Goal: Task Accomplishment & Management: Manage account settings

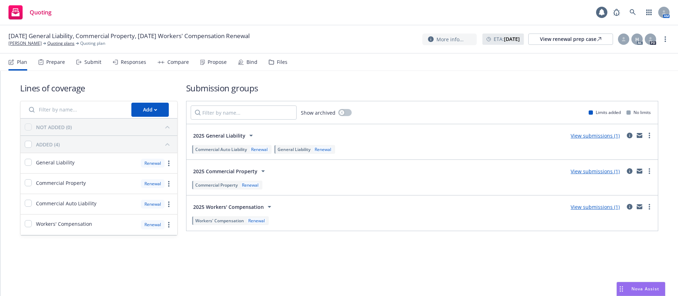
click at [209, 64] on div "Propose" at bounding box center [217, 62] width 19 height 6
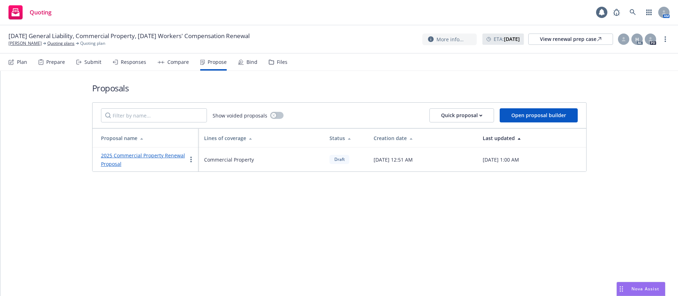
click at [157, 154] on link "2025 Commercial Property Renewal Proposal" at bounding box center [143, 159] width 84 height 15
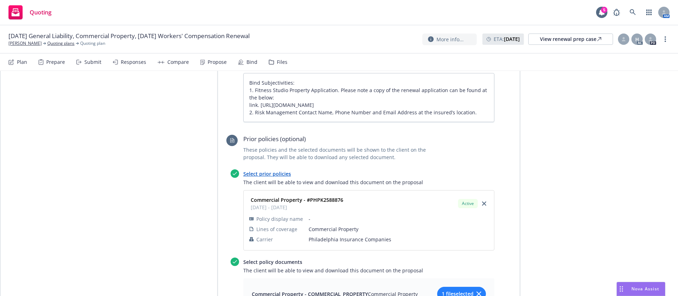
scroll to position [318, 0]
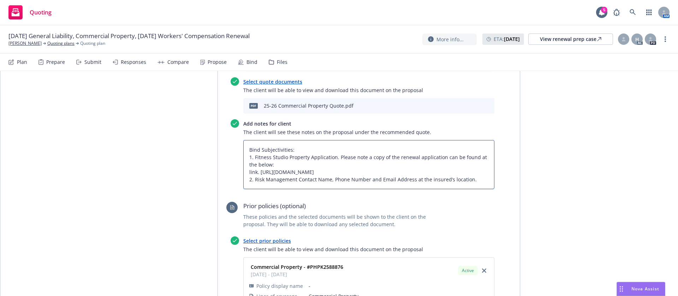
click at [472, 182] on textarea "Bind Subjectivities: 1. Fitness Studio Property Application. Please note a copy…" at bounding box center [368, 164] width 251 height 49
type textarea "x"
type textarea "Bind Subjectivities: 1. Fitness Studio Property Application. Please note a copy…"
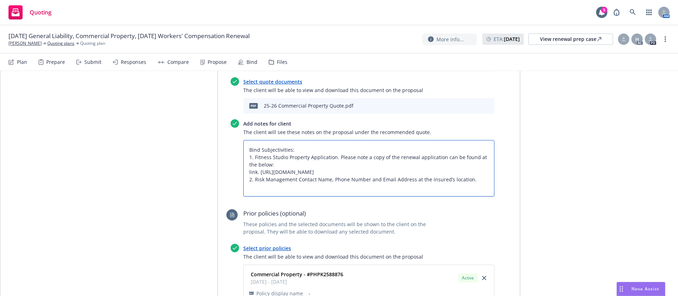
type textarea "x"
type textarea "Bind Subjectivities: 1. Fitness Studio Property Application. Please note a copy…"
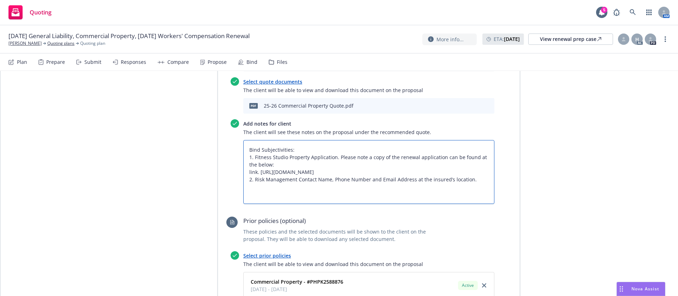
type textarea "x"
type textarea "Bind Subjectivities: 1. Fitness Studio Property Application. Please note a copy…"
type textarea "x"
type textarea "Bind Subjectivities: 1. Fitness Studio Property Application. Please note a copy…"
type textarea "x"
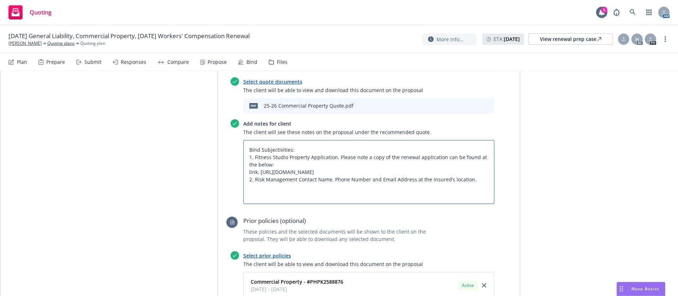
type textarea "Bind Subjectivities: 1. Fitness Studio Property Application. Please note a copy…"
type textarea "x"
type textarea "Bind Subjectivities: 1. Fitness Studio Property Application. Please note a copy…"
type textarea "x"
type textarea "Bind Subjectivities: 1. Fitness Studio Property Application. Please note a copy…"
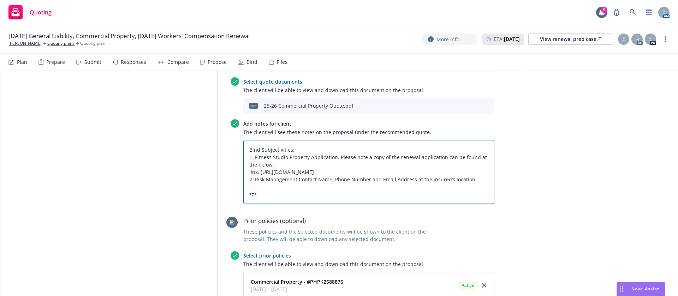
type textarea "x"
type textarea "Bind Subjectivities: 1. Fitness Studio Property Application. Please note a copy…"
type textarea "x"
type textarea "Bind Subjectivities: 1. Fitness Studio Property Application. Please note a copy…"
type textarea "x"
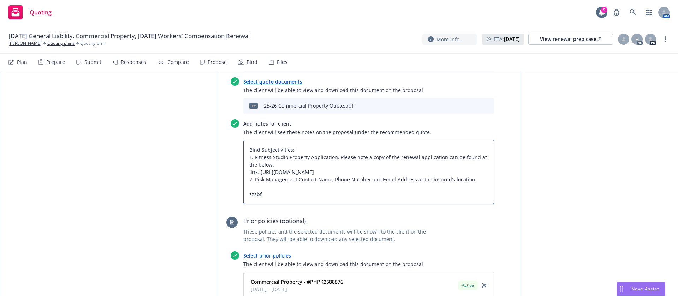
type textarea "Bind Subjectivities: 1. Fitness Studio Property Application. Please note a copy…"
type textarea "x"
type textarea "Bind Subjectivities: 1. Fitness Studio Property Application. Please note a copy…"
type textarea "x"
type textarea "Bind Subjectivities: 1. Fitness Studio Property Application. Please note a copy…"
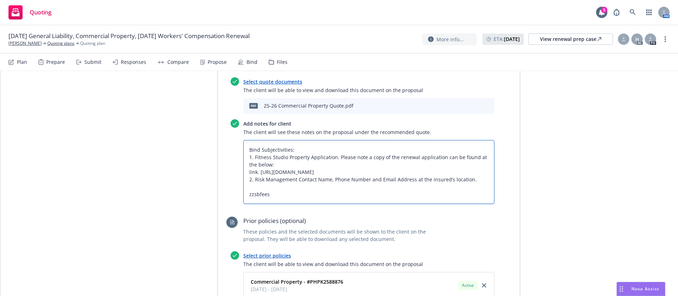
paste textarea "All taxes and fees are estimated, subject to change upon binding, and fully ear…"
type textarea "x"
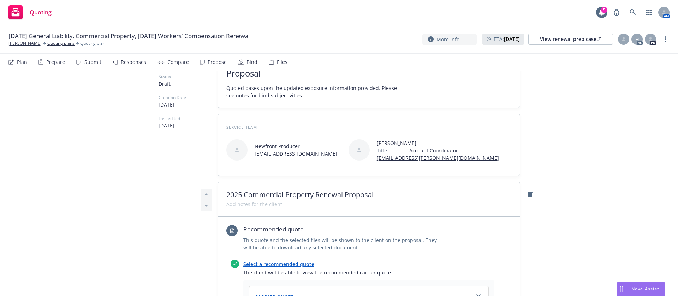
scroll to position [0, 0]
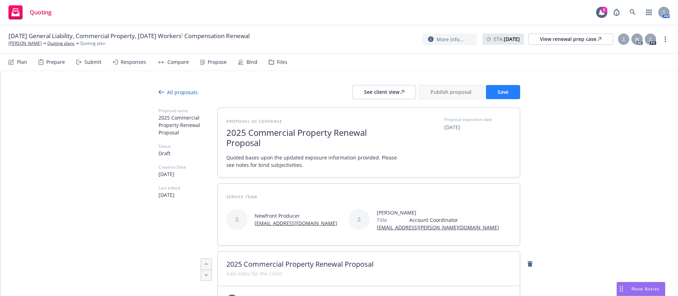
type textarea "Bind Subjectivities: 1. Fitness Studio Property Application. Please note a copy…"
click at [500, 91] on span "Save" at bounding box center [503, 92] width 11 height 7
click at [389, 94] on div "See client view" at bounding box center [384, 91] width 40 height 13
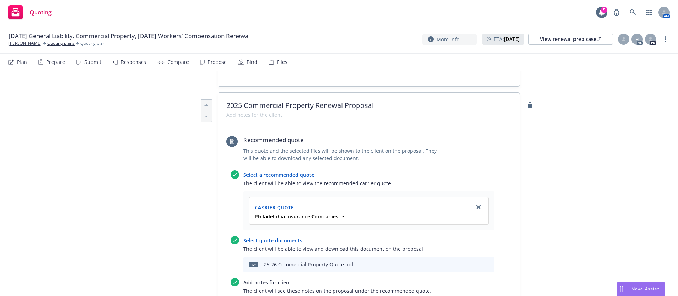
scroll to position [265, 0]
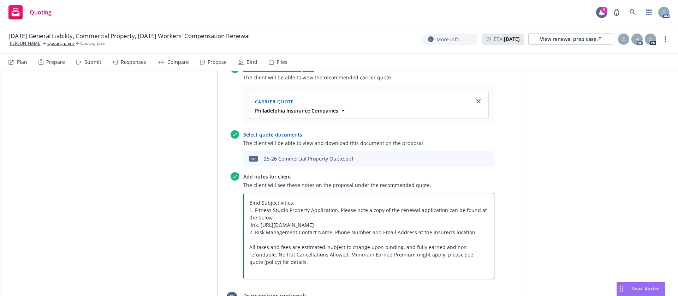
click at [293, 203] on textarea "Bind Subjectivities: 1. Fitness Studio Property Application. Please note a copy…" at bounding box center [368, 236] width 251 height 86
type textarea "x"
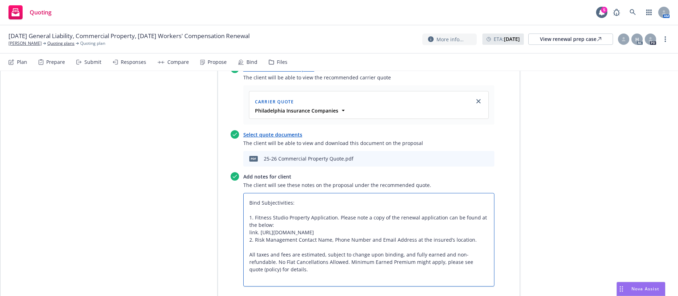
type textarea "Bind Subjectivities: 1. Fitness Studio Property Application. Please note a copy…"
type textarea "x"
click at [625, 42] on div at bounding box center [623, 39] width 11 height 11
drag, startPoint x: 540, startPoint y: 87, endPoint x: 543, endPoint y: 91, distance: 4.6
click at [540, 87] on select "Select an account manager... Shelly Flores" at bounding box center [567, 85] width 112 height 14
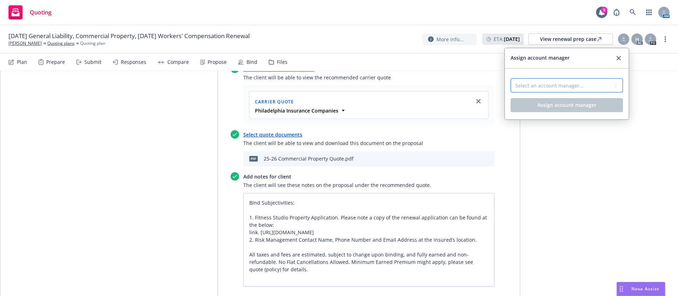
select select "a52e3f2c-ac61-4146-8260-2c17acac4edc"
click at [511, 78] on select "Select an account manager... Shelly Flores" at bounding box center [567, 85] width 112 height 14
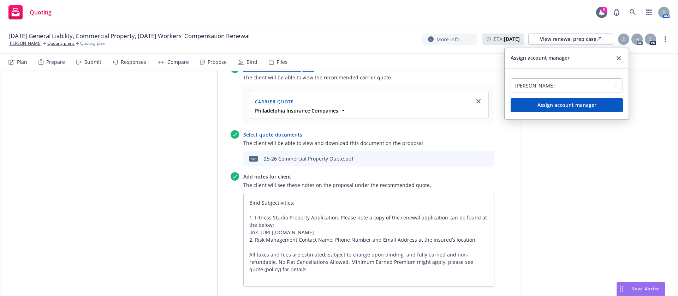
click at [592, 95] on div "Select an account manager... Shelly Flores" at bounding box center [567, 87] width 112 height 23
click at [580, 104] on span "Assign account manager" at bounding box center [567, 105] width 59 height 7
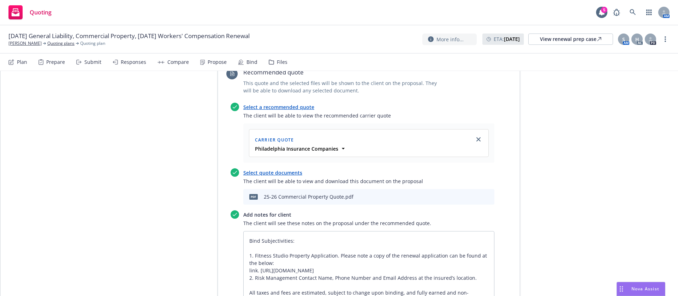
scroll to position [0, 0]
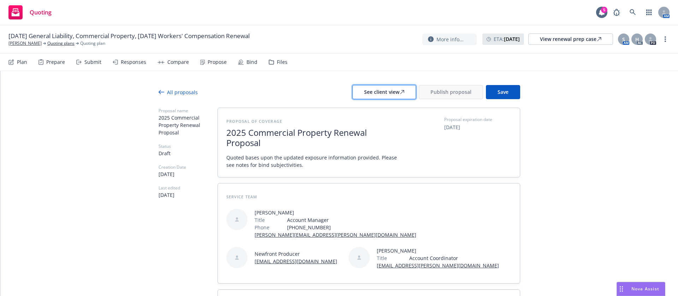
click at [377, 92] on div "See client view" at bounding box center [384, 91] width 40 height 13
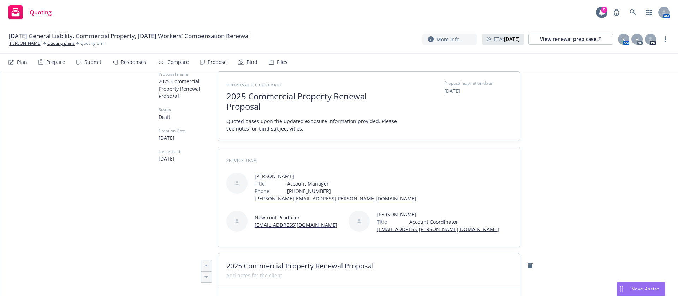
scroll to position [53, 0]
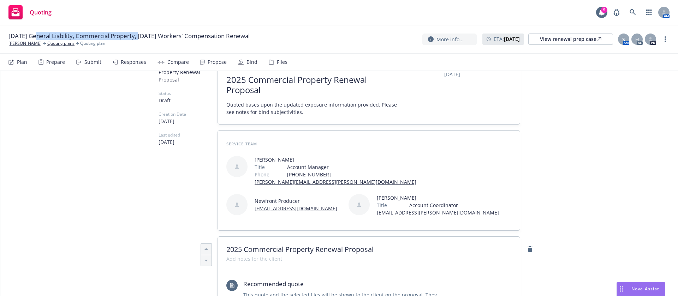
drag, startPoint x: 142, startPoint y: 34, endPoint x: 36, endPoint y: 36, distance: 105.6
click at [36, 36] on span "08/17/25 General Liability, Commercial Property, 08/20/25 Workers' Compensation…" at bounding box center [128, 36] width 241 height 8
copy span "General Liability, Commercial Property"
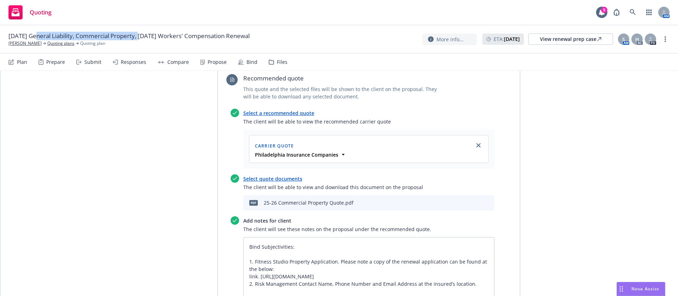
scroll to position [0, 0]
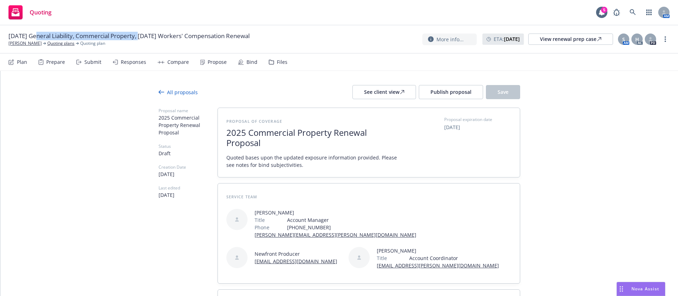
type textarea "x"
click at [457, 122] on span "Proposal expiration date" at bounding box center [468, 120] width 48 height 6
click at [457, 128] on span "08/08/2025" at bounding box center [452, 127] width 16 height 7
select select "August"
select select "2025"
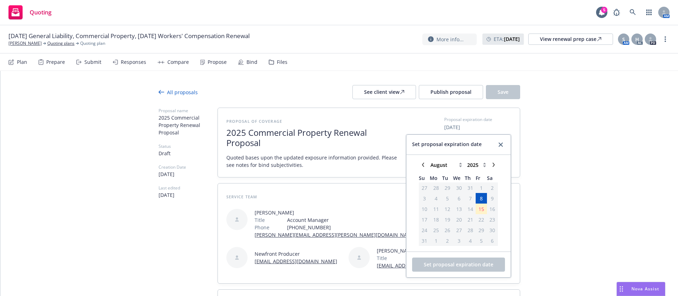
click at [479, 210] on span "15" at bounding box center [482, 209] width 6 height 7
click at [479, 209] on span "15" at bounding box center [482, 209] width 6 height 7
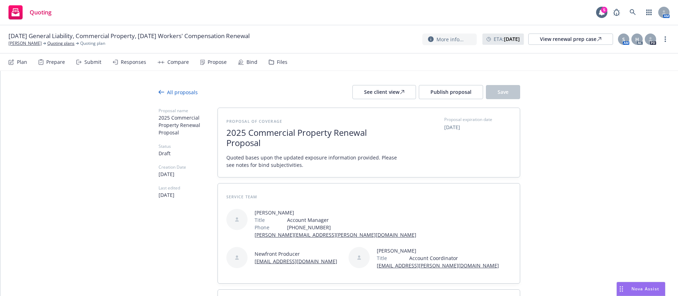
click at [453, 93] on span "Publish proposal" at bounding box center [451, 92] width 41 height 7
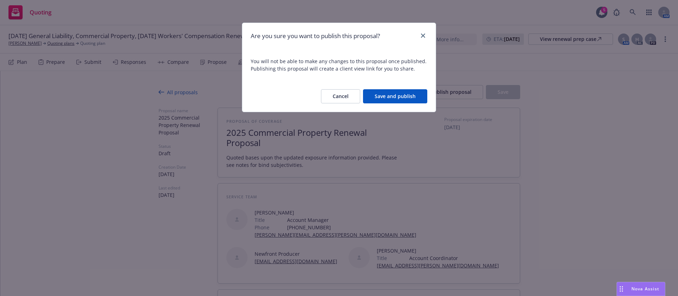
click at [398, 94] on button "Save and publish" at bounding box center [395, 96] width 64 height 14
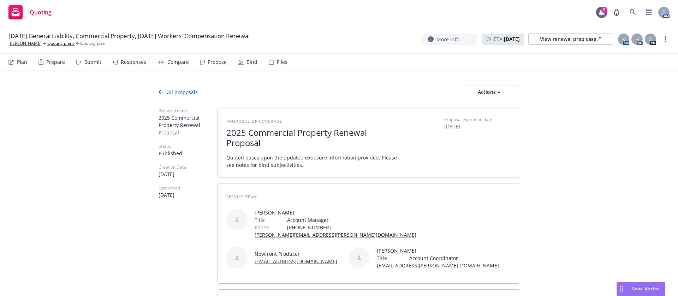
type textarea "x"
click at [134, 66] on div "Responses" at bounding box center [130, 62] width 34 height 17
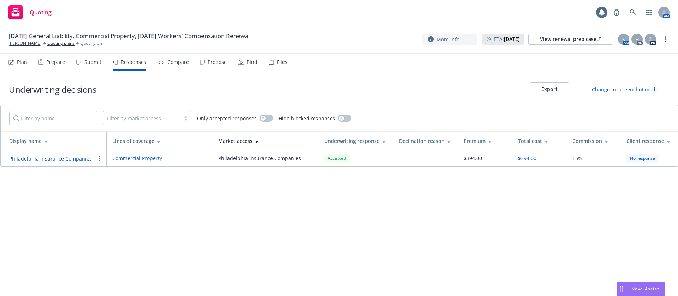
click at [80, 63] on icon at bounding box center [78, 62] width 5 height 5
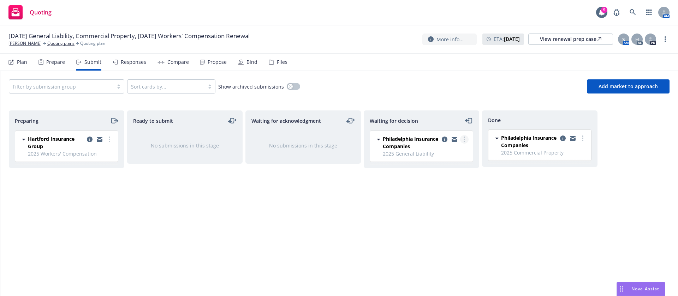
click at [463, 139] on link "more" at bounding box center [464, 139] width 8 height 8
click at [456, 179] on span "Add accepted decision" at bounding box center [433, 182] width 71 height 7
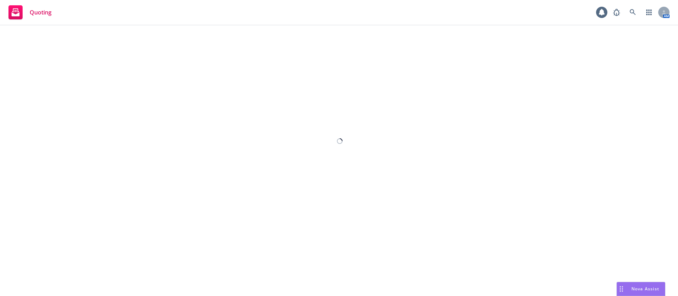
select select "12"
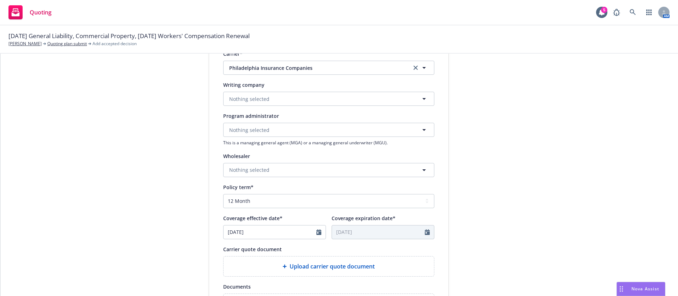
scroll to position [259, 0]
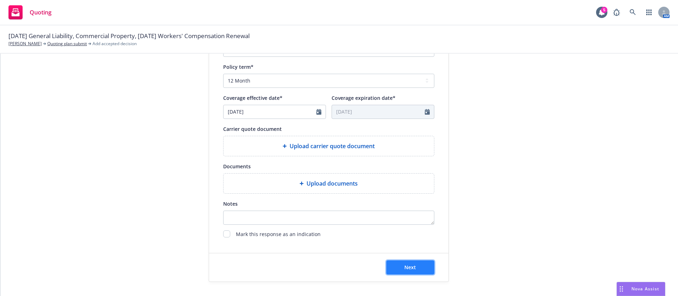
click at [395, 266] on button "Next" at bounding box center [410, 268] width 48 height 14
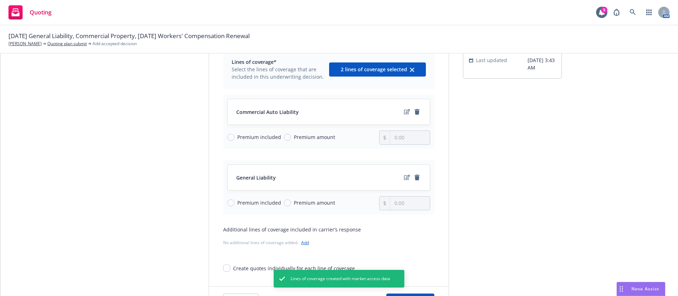
scroll to position [89, 0]
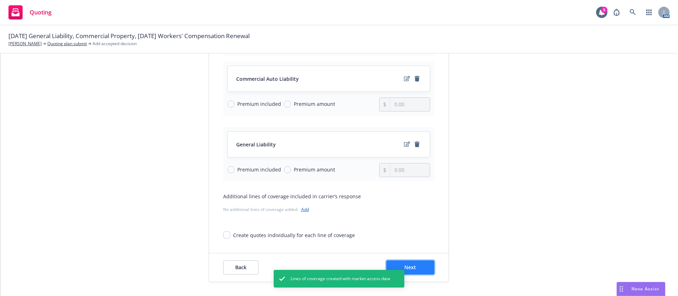
click at [415, 267] on button "Next" at bounding box center [410, 268] width 48 height 14
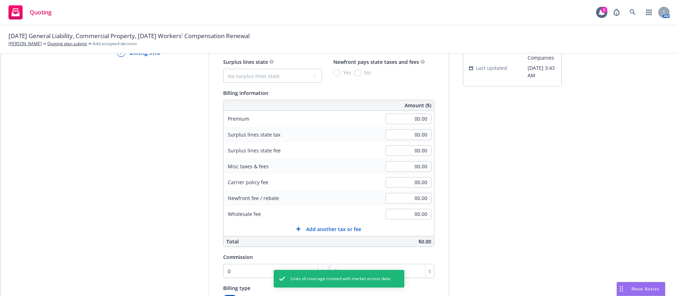
scroll to position [0, 0]
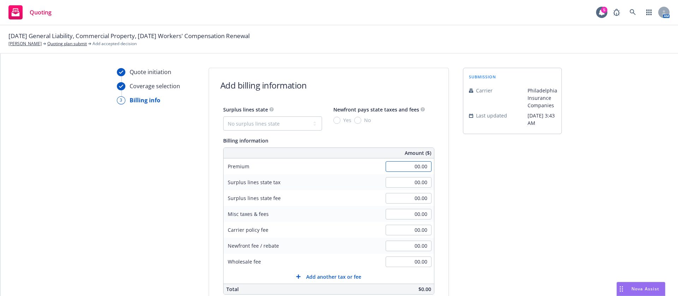
click at [397, 166] on input "00.00" at bounding box center [409, 166] width 46 height 11
click at [405, 185] on input "00.00" at bounding box center [409, 182] width 46 height 11
click at [538, 184] on div "submission Carrier Philadelphia Insurance Companies Last updated 5/16, 3:43 AM" at bounding box center [512, 248] width 99 height 361
click at [390, 165] on input "1,153.00" at bounding box center [409, 166] width 46 height 11
type input "1,291.00"
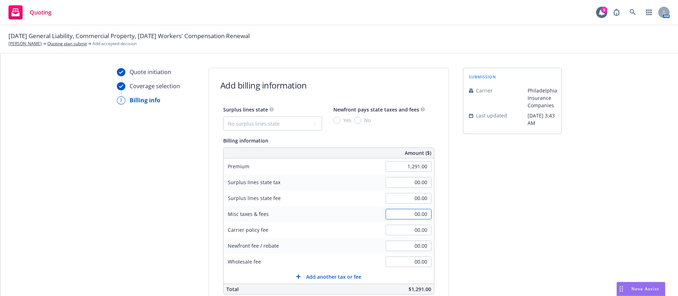
click at [400, 211] on input "00.00" at bounding box center [409, 214] width 46 height 11
click at [542, 206] on div "submission Carrier Philadelphia Insurance Companies Last updated 5/16, 3:43 AM" at bounding box center [512, 248] width 99 height 361
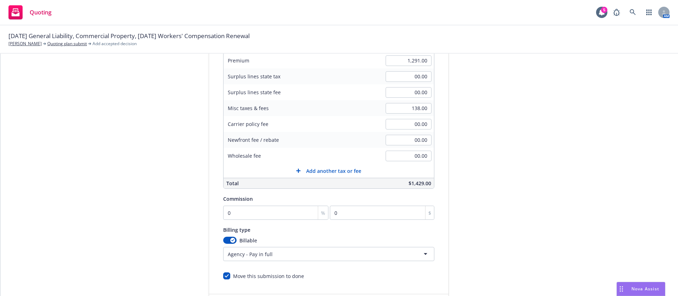
scroll to position [53, 0]
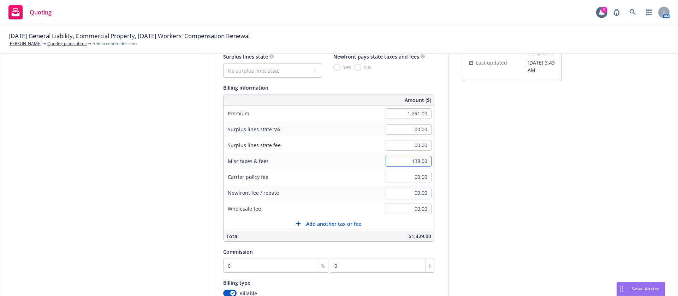
click at [395, 162] on input "138.00" at bounding box center [409, 161] width 46 height 11
type input "200.00"
click at [514, 177] on div "submission Carrier Philadelphia Insurance Companies Last updated 5/16, 3:43 AM" at bounding box center [512, 195] width 99 height 361
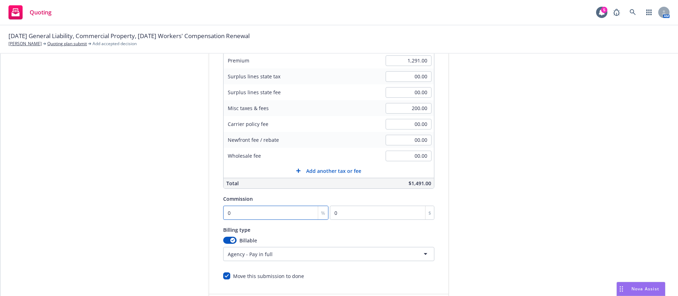
click at [251, 208] on input "0" at bounding box center [276, 213] width 106 height 14
type input "1"
type input "12.91"
type input "15"
type input "193.65"
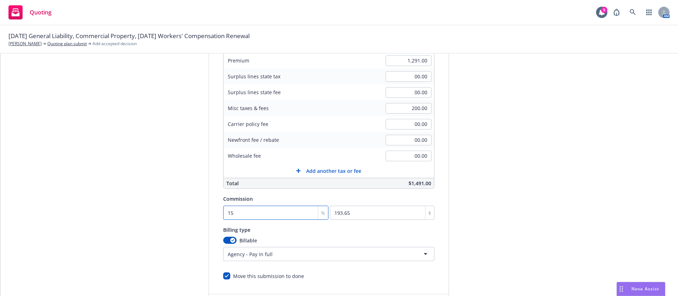
type input "15"
click at [409, 183] on span "$1,491.00" at bounding box center [420, 183] width 23 height 7
click at [452, 189] on div "Quote initiation Coverage selection 3 Billing info Add billing information Surp…" at bounding box center [339, 142] width 661 height 361
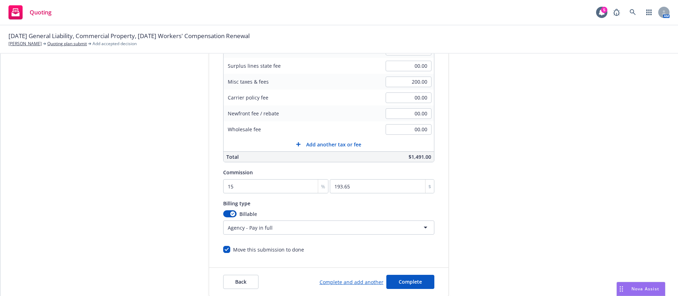
scroll to position [147, 0]
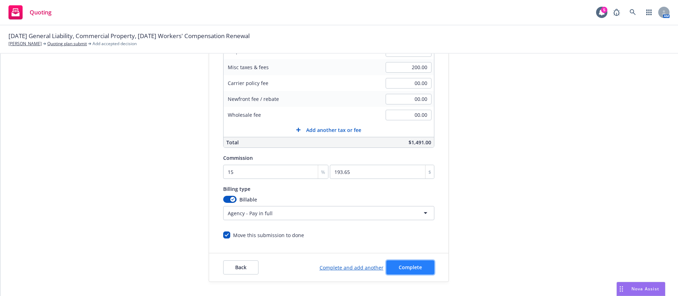
click at [402, 269] on span "Complete" at bounding box center [410, 267] width 23 height 7
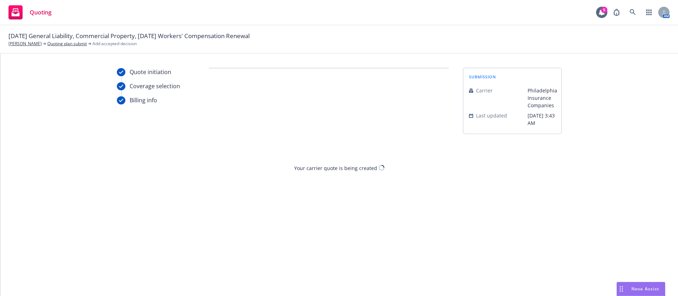
scroll to position [0, 0]
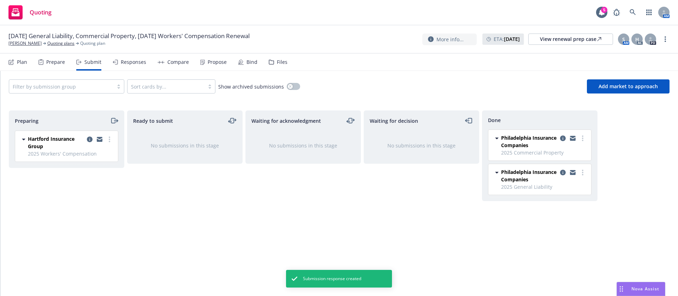
click at [208, 64] on div "Propose" at bounding box center [217, 62] width 19 height 6
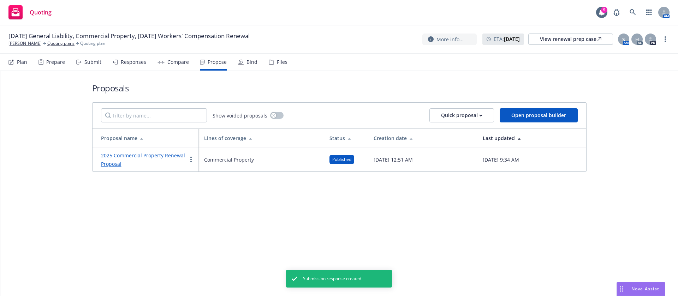
click at [242, 64] on div "Bind" at bounding box center [247, 62] width 19 height 17
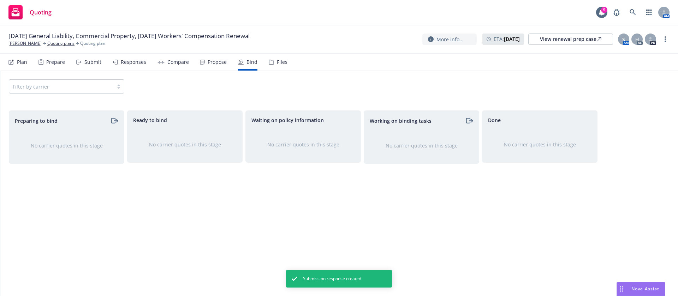
click at [90, 60] on div "Submit" at bounding box center [92, 62] width 17 height 6
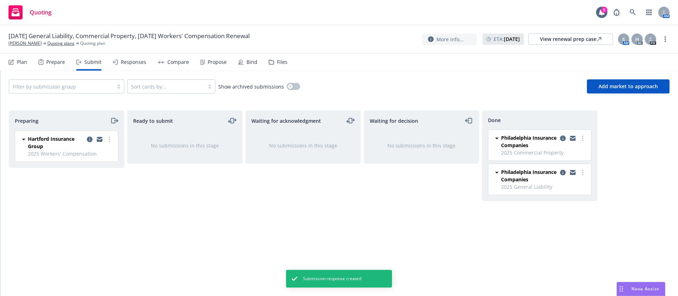
click at [201, 60] on icon at bounding box center [202, 62] width 5 height 5
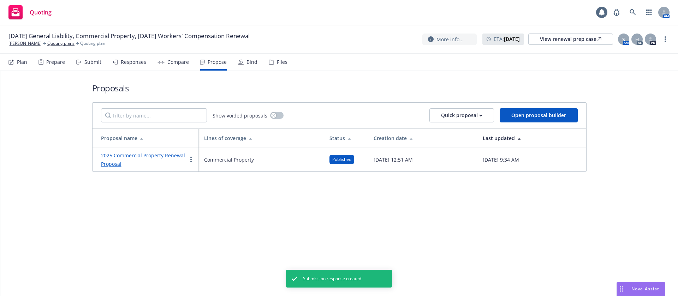
click at [250, 63] on div "Bind" at bounding box center [252, 62] width 11 height 6
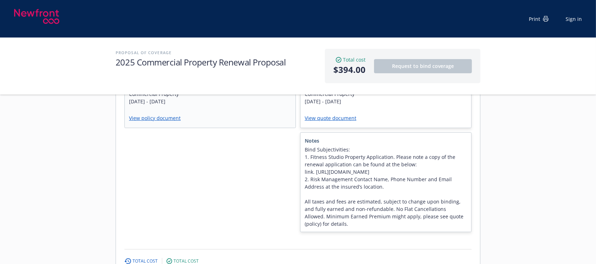
scroll to position [235, 0]
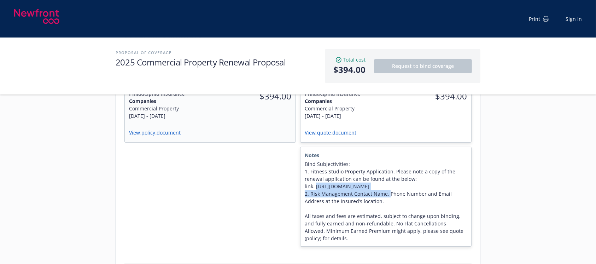
drag, startPoint x: 387, startPoint y: 174, endPoint x: 316, endPoint y: 171, distance: 70.7
click at [316, 171] on span "Bind Subjectivities: 1. Fitness Studio Property Application. Please note a copy…" at bounding box center [386, 201] width 162 height 82
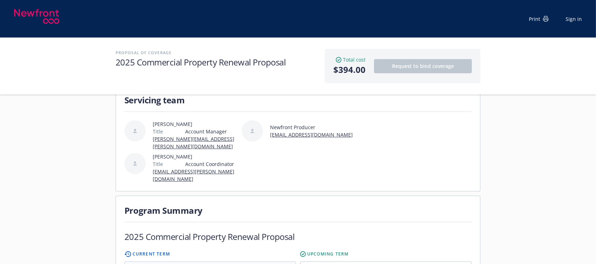
scroll to position [47, 0]
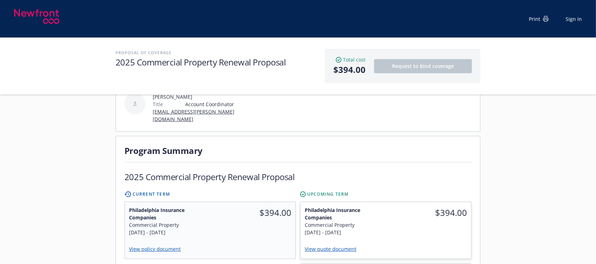
scroll to position [141, 0]
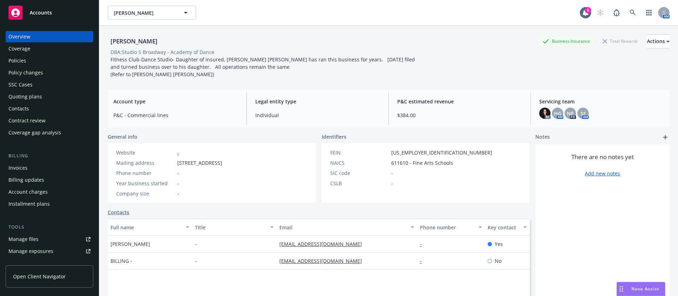
click at [31, 63] on div "Policies" at bounding box center [49, 60] width 82 height 11
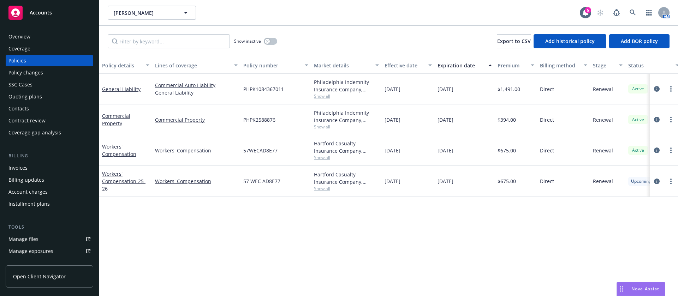
click at [35, 107] on div "Contacts" at bounding box center [49, 108] width 82 height 11
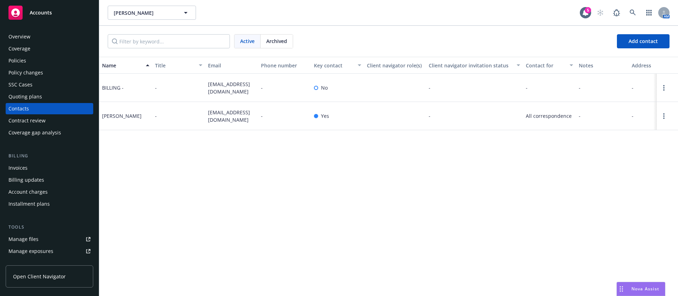
click at [221, 114] on span "smilewfeet@aol.com" at bounding box center [231, 116] width 47 height 15
copy span "smilewfeet@aol.com"
click at [31, 61] on div "Policies" at bounding box center [49, 60] width 82 height 11
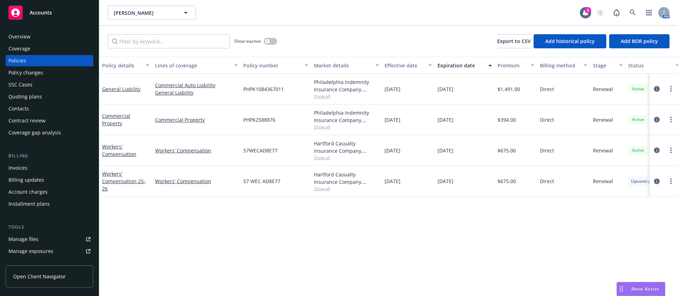
click at [658, 87] on icon "circleInformation" at bounding box center [657, 89] width 6 height 6
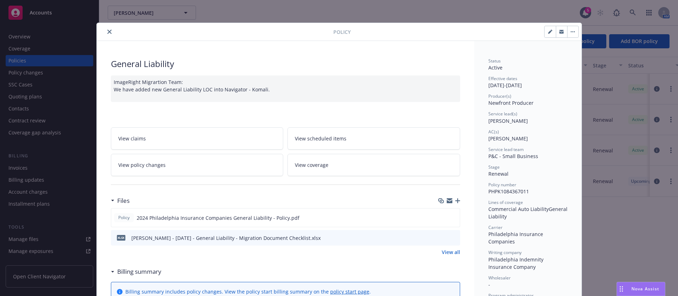
click at [107, 30] on icon "close" at bounding box center [109, 32] width 4 height 4
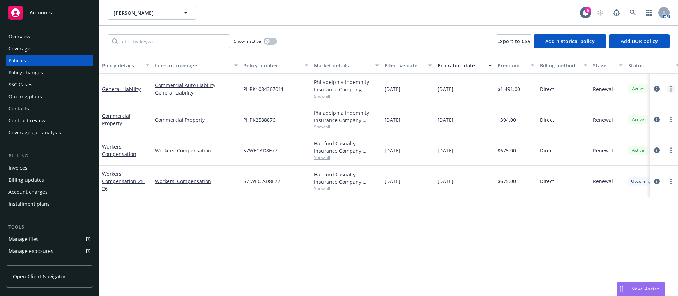
click at [671, 88] on circle "more" at bounding box center [670, 88] width 1 height 1
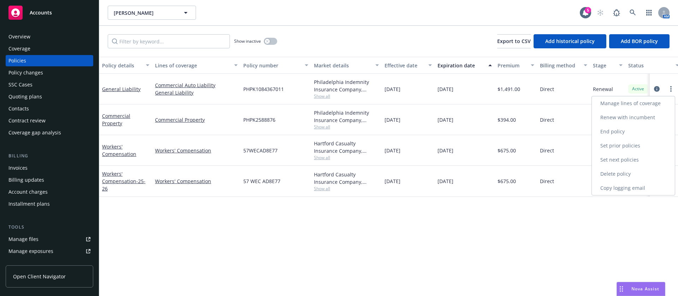
click at [649, 116] on link "Renew with incumbent" at bounding box center [633, 118] width 83 height 14
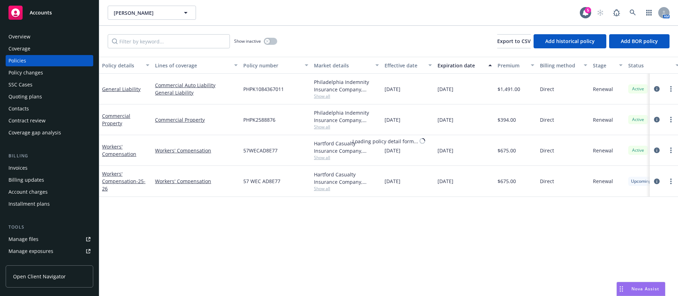
select select "12"
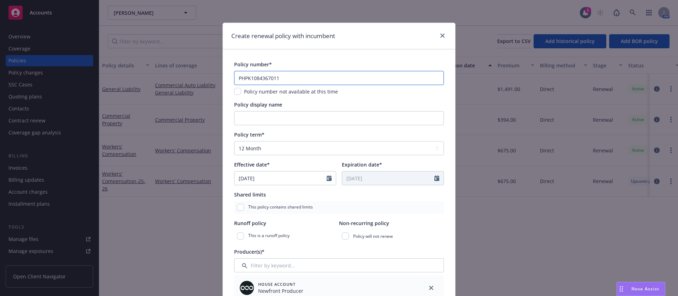
click at [305, 77] on input "PHPK1084367011" at bounding box center [339, 78] width 210 height 14
paste input "-012"
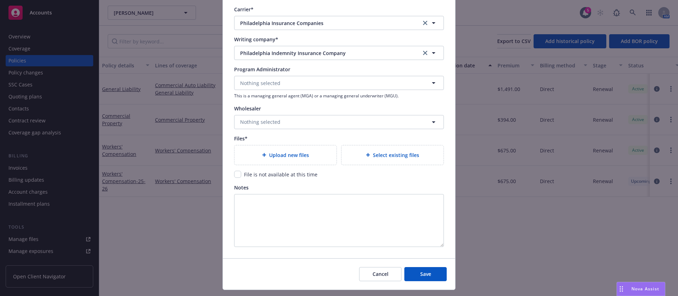
scroll to position [689, 0]
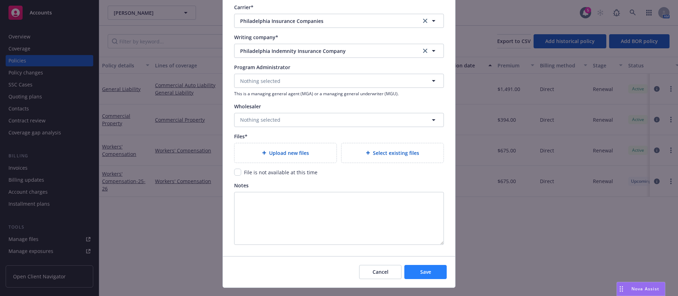
type input "PHPK1084367-012"
click at [422, 274] on span "Save" at bounding box center [425, 272] width 11 height 7
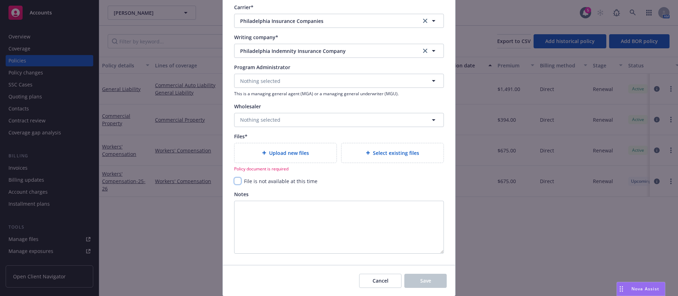
click at [234, 181] on input "checkbox" at bounding box center [237, 181] width 7 height 7
checkbox input "true"
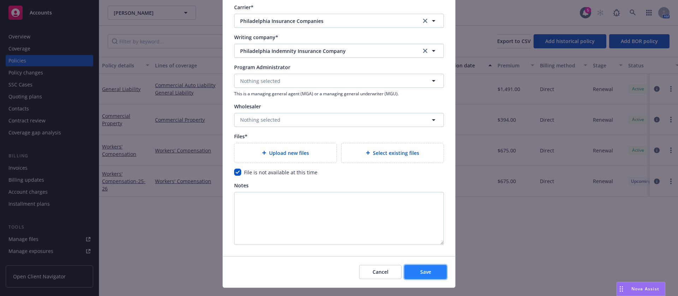
click at [421, 271] on span "Save" at bounding box center [425, 272] width 11 height 7
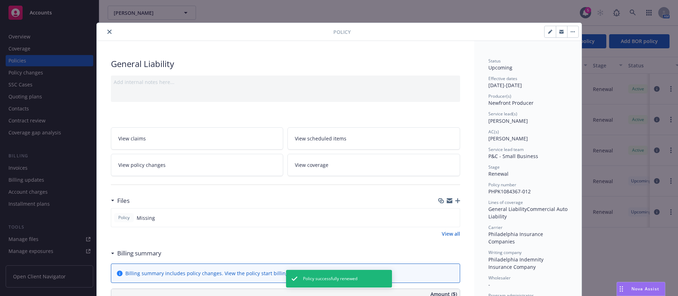
click at [107, 31] on icon "close" at bounding box center [109, 32] width 4 height 4
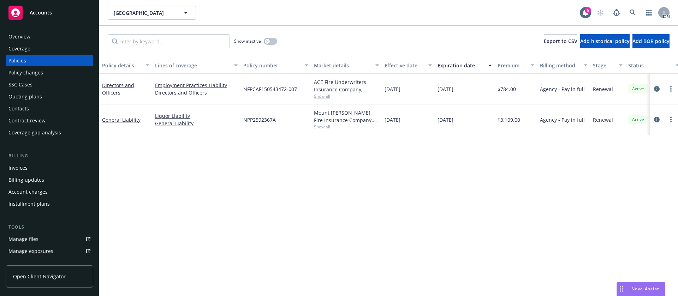
click at [32, 106] on div "Contacts" at bounding box center [49, 108] width 82 height 11
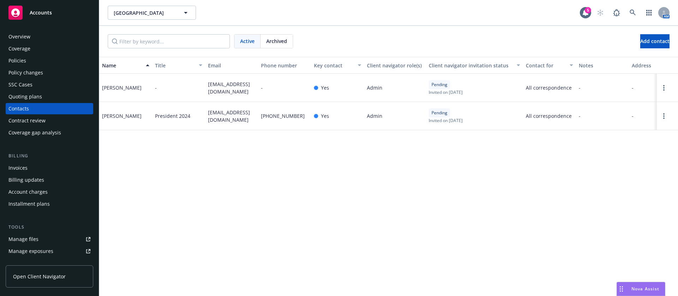
click at [225, 111] on span "[EMAIL_ADDRESS][DOMAIN_NAME]" at bounding box center [231, 116] width 47 height 15
copy span "[EMAIL_ADDRESS][DOMAIN_NAME]"
click at [126, 118] on div "[PERSON_NAME]" at bounding box center [122, 115] width 40 height 7
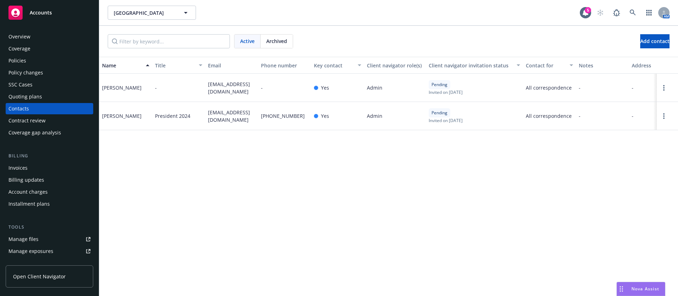
click at [126, 118] on div "[PERSON_NAME]" at bounding box center [122, 115] width 40 height 7
copy div "[PERSON_NAME]"
click at [117, 113] on div "[PERSON_NAME]" at bounding box center [122, 115] width 40 height 7
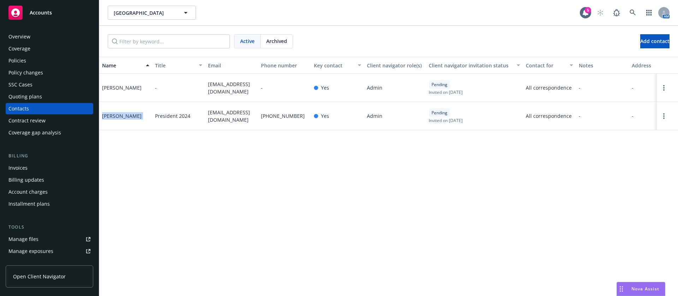
click at [117, 113] on div "[PERSON_NAME]" at bounding box center [122, 115] width 40 height 7
copy div "[PERSON_NAME]"
click at [224, 90] on span "[EMAIL_ADDRESS][DOMAIN_NAME]" at bounding box center [231, 88] width 47 height 15
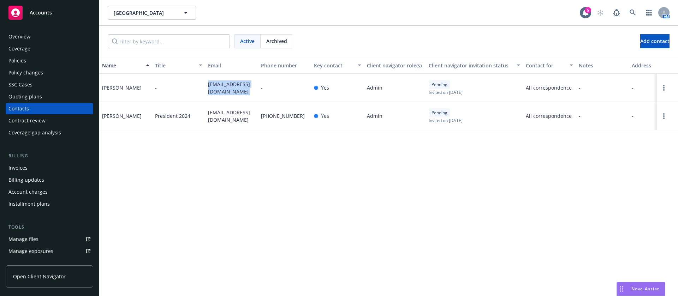
copy span "[EMAIL_ADDRESS][DOMAIN_NAME]"
click at [635, 15] on icon at bounding box center [633, 13] width 6 height 6
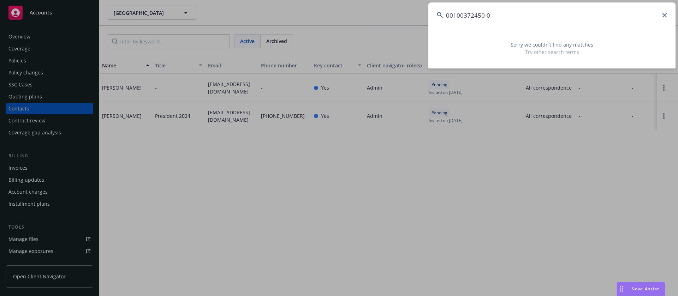
drag, startPoint x: 516, startPoint y: 24, endPoint x: 428, endPoint y: 17, distance: 88.9
click at [428, 17] on div "00100372450-0 Sorry we couldn’t find any matches Try other search terms" at bounding box center [339, 148] width 678 height 296
paste input "[PERSON_NAME]"
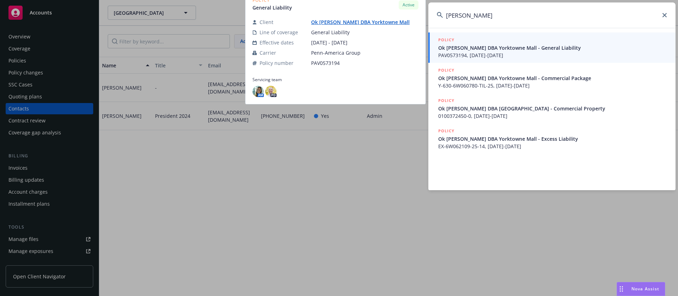
type input "[PERSON_NAME]"
click at [501, 50] on span "Ok [PERSON_NAME] DBA Yorktowne Mall - General Liability" at bounding box center [552, 47] width 229 height 7
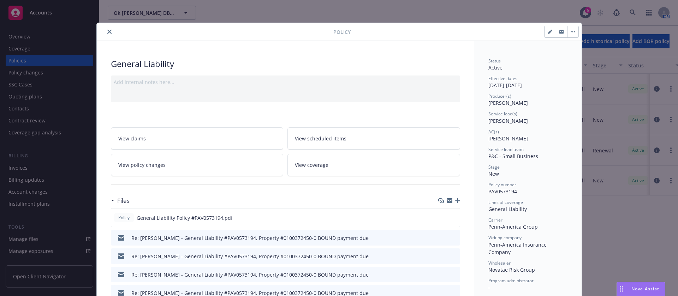
click at [102, 27] on div "Policy" at bounding box center [339, 32] width 485 height 18
click at [105, 32] on button "close" at bounding box center [109, 32] width 8 height 8
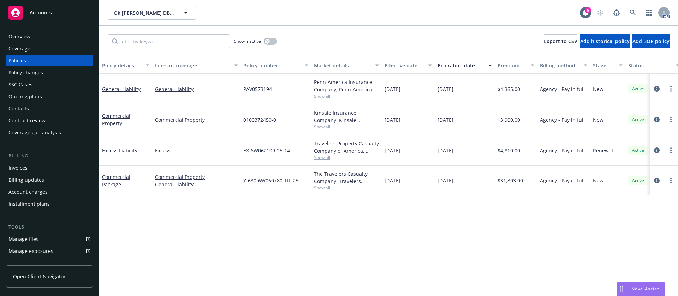
click at [33, 32] on div "Overview" at bounding box center [49, 36] width 82 height 11
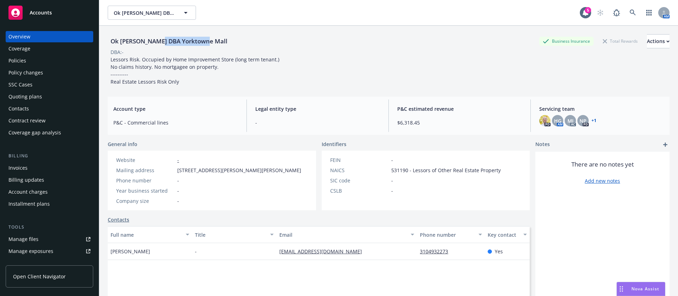
drag, startPoint x: 156, startPoint y: 39, endPoint x: 227, endPoint y: 46, distance: 71.3
click at [227, 46] on div "Ok [PERSON_NAME] DBA Yorktowne Mall Business Insurance Total Rewards Actions" at bounding box center [389, 41] width 562 height 14
copy div "[GEOGRAPHIC_DATA]"
click at [245, 26] on div "Ok [PERSON_NAME] DBA Yorktowne Mall Business Insurance Total Rewards Actions DB…" at bounding box center [389, 58] width 562 height 65
click at [33, 109] on div "Contacts" at bounding box center [49, 108] width 82 height 11
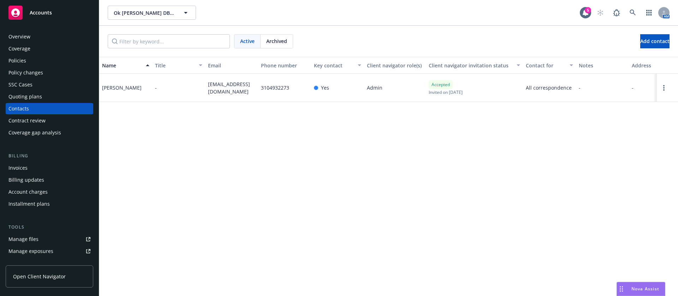
click at [35, 64] on div "Policies" at bounding box center [49, 60] width 82 height 11
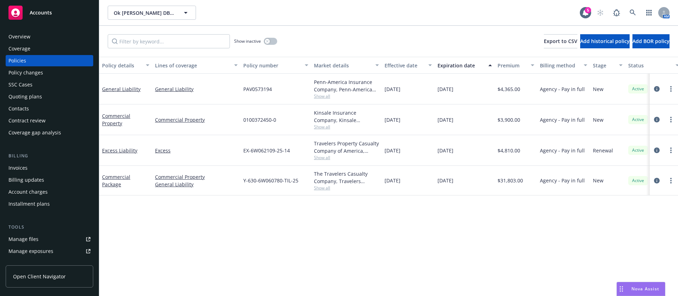
click at [340, 259] on div "Policy details Lines of coverage Policy number Market details Effective date Ex…" at bounding box center [388, 177] width 579 height 240
